Goal: Information Seeking & Learning: Learn about a topic

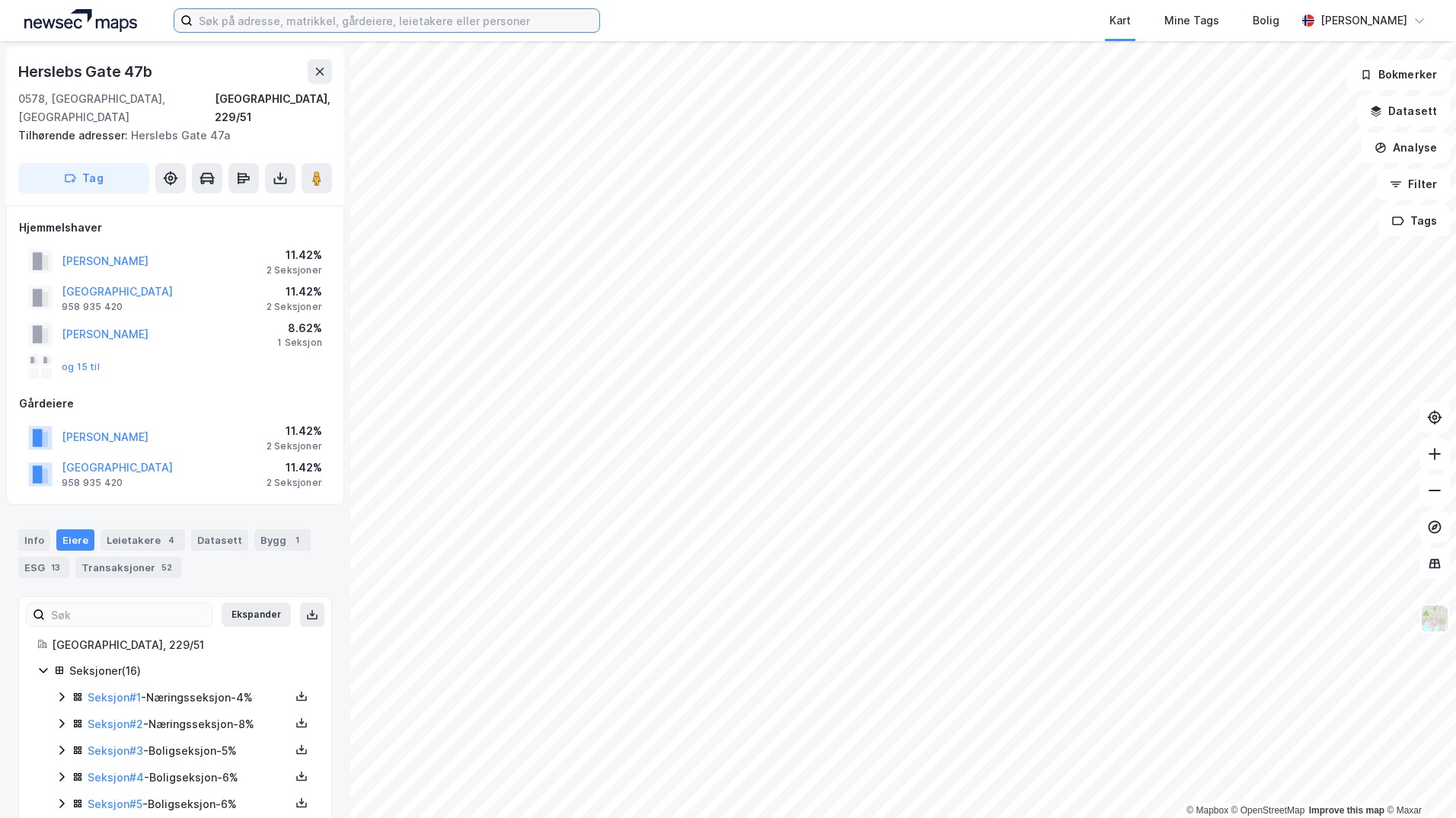
click at [374, 23] on input at bounding box center [396, 20] width 406 height 23
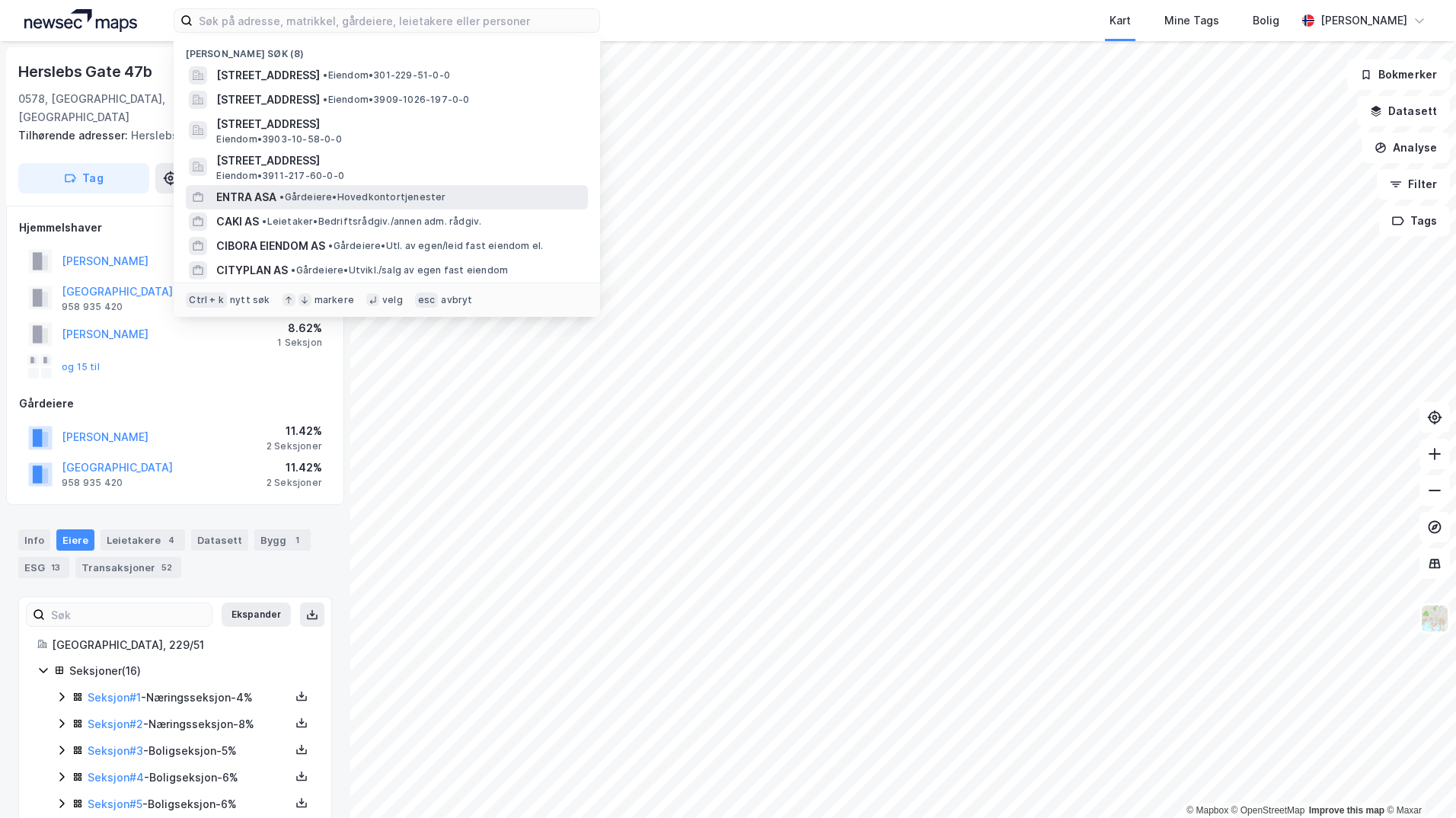
click at [240, 194] on span "ENTRA ASA" at bounding box center [246, 197] width 60 height 18
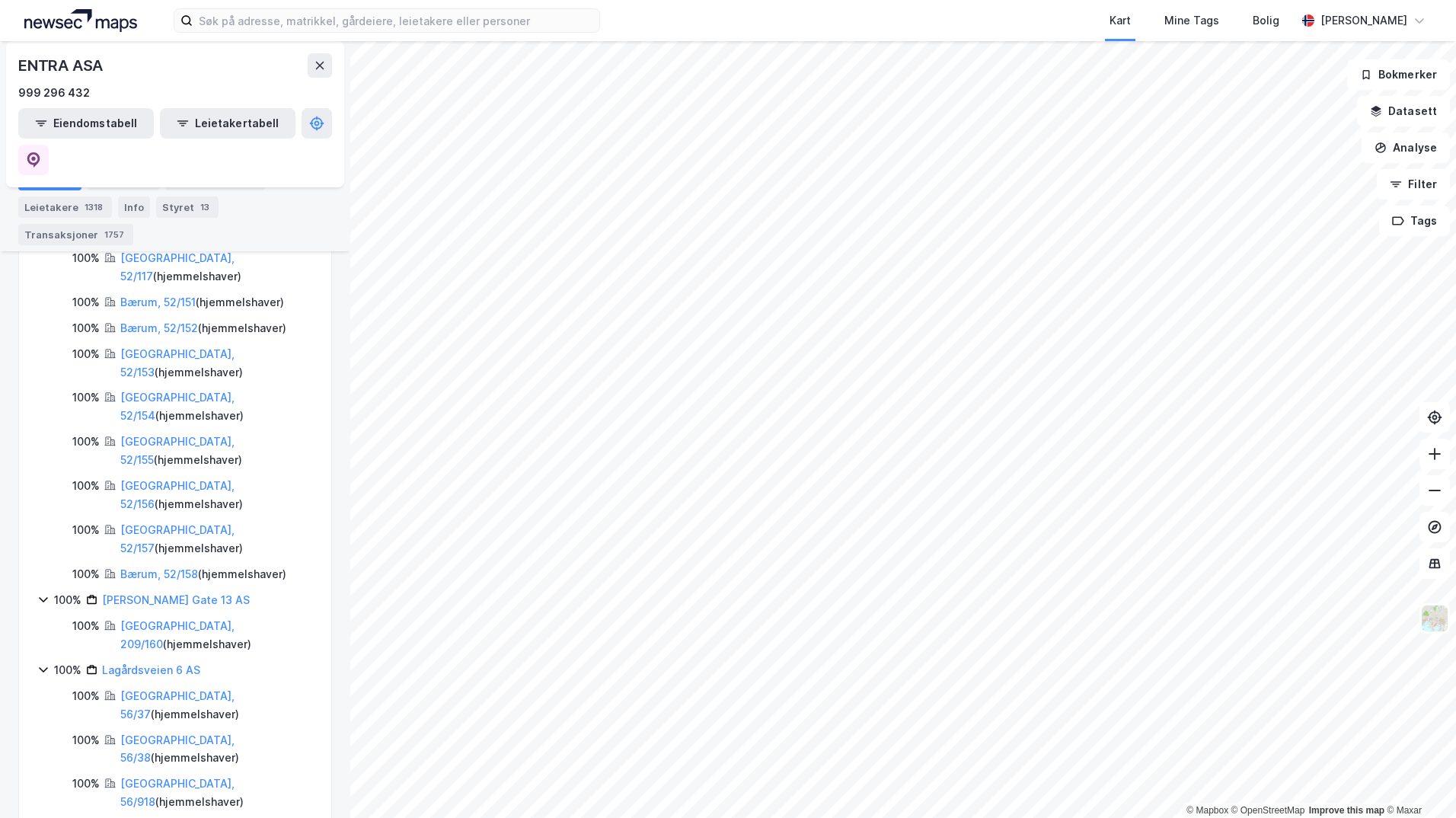
scroll to position [2590, 0]
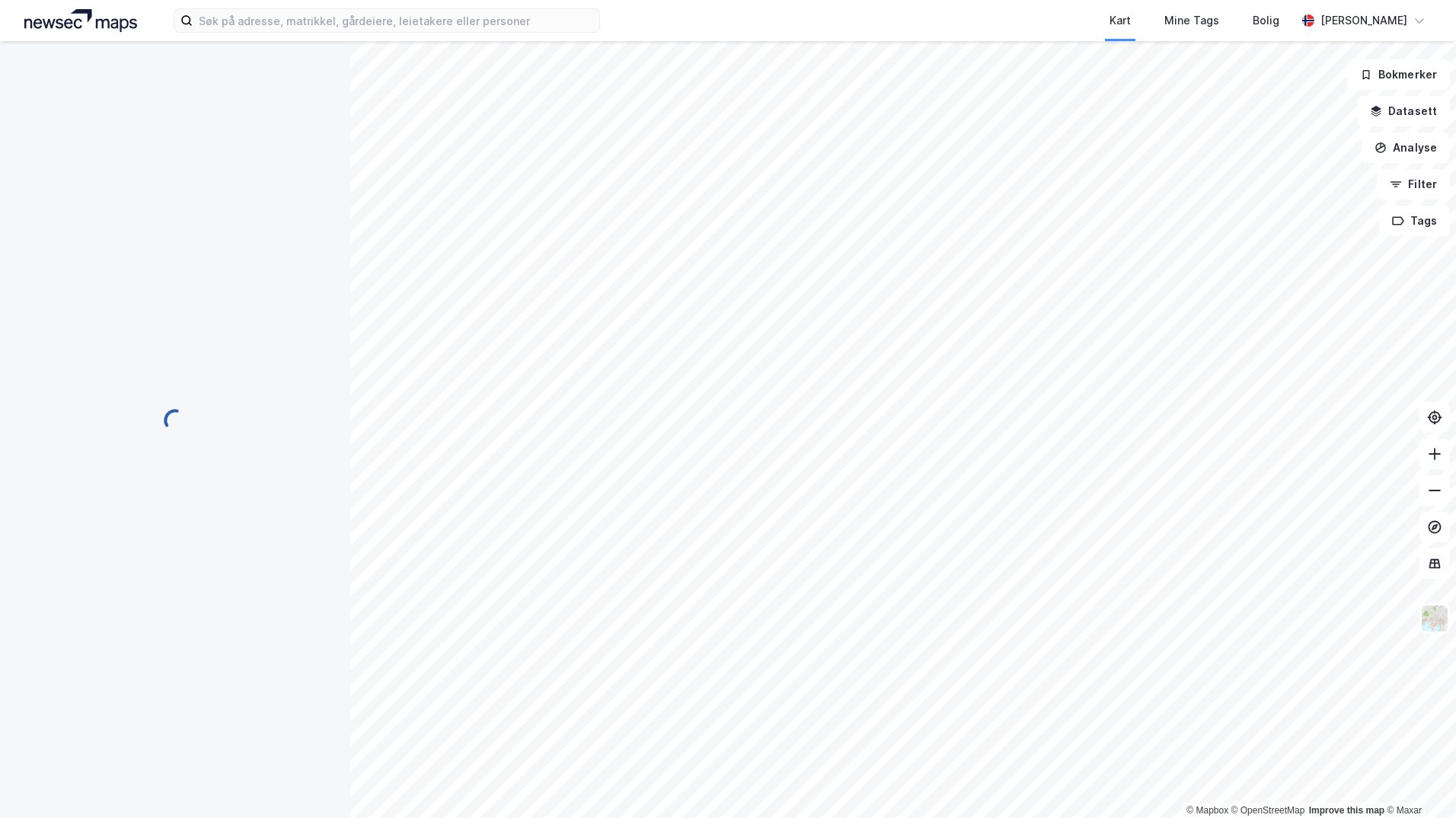
scroll to position [0, 0]
